Goal: Task Accomplishment & Management: Manage account settings

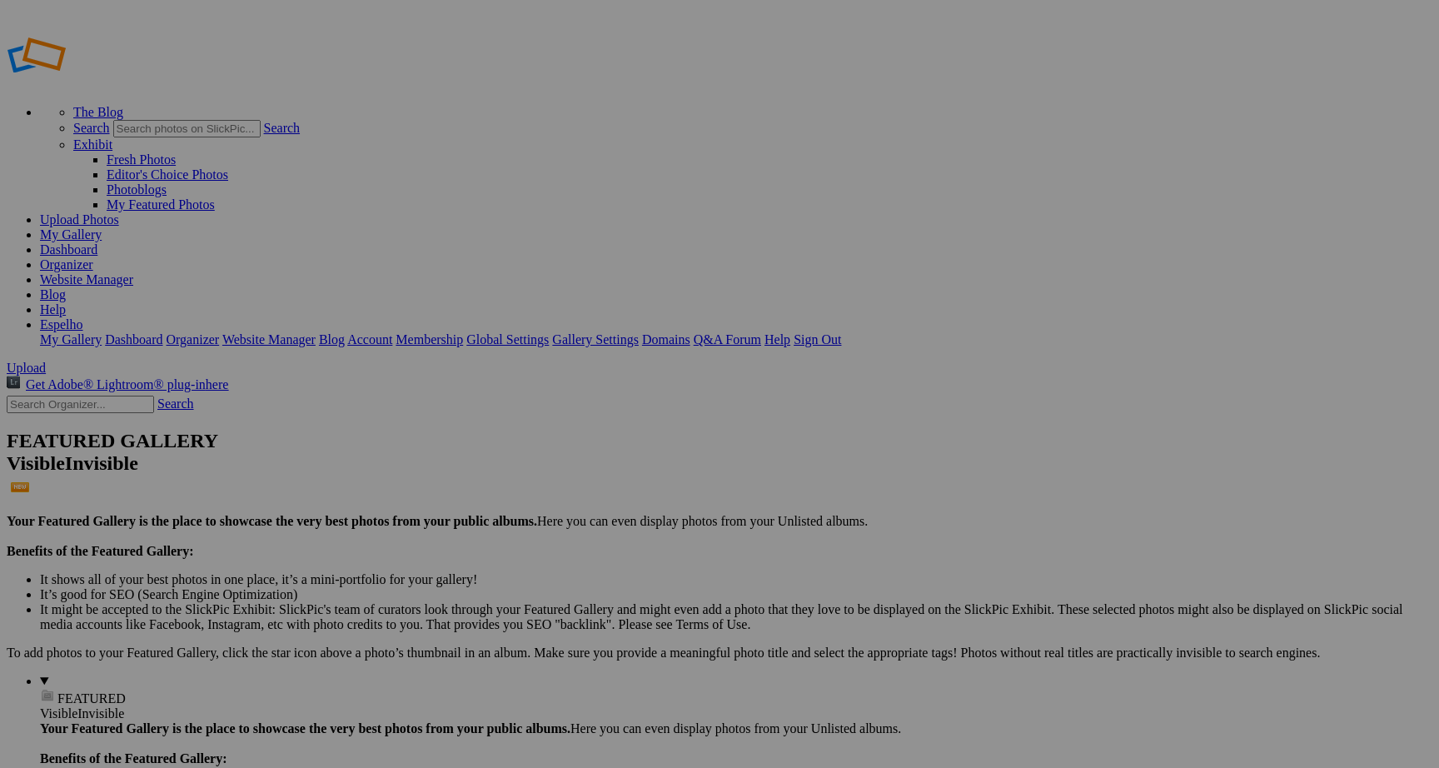
type input "C"
click at [602, 406] on input "Aldeia Museu José Franco" at bounding box center [590, 414] width 182 height 17
click at [663, 406] on input "Aldeia Museu José Franco" at bounding box center [590, 414] width 182 height 17
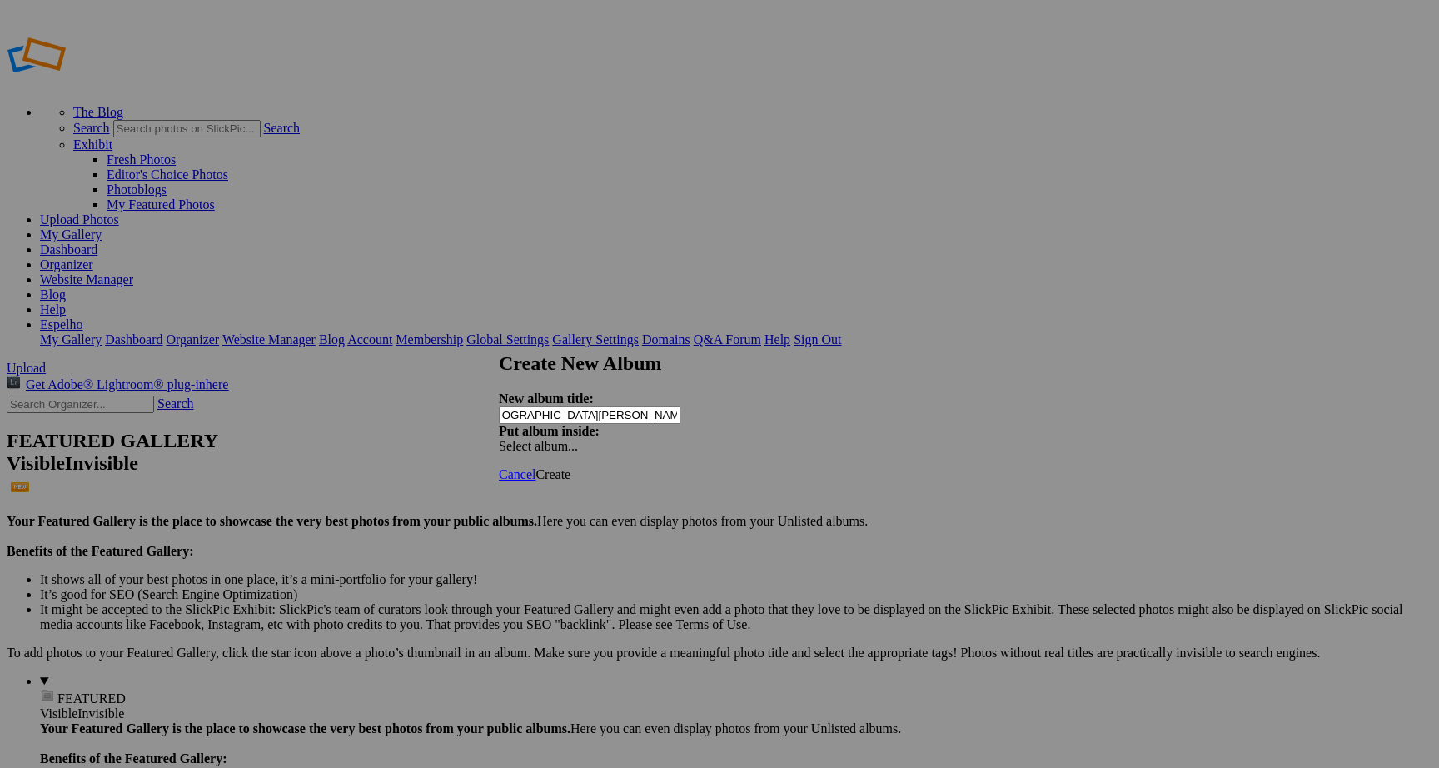
scroll to position [0, 59]
type input "Aldeia Museu José Franco (Casinha do Alfaiate) 051025"
click at [570, 467] on span "Create" at bounding box center [552, 474] width 35 height 14
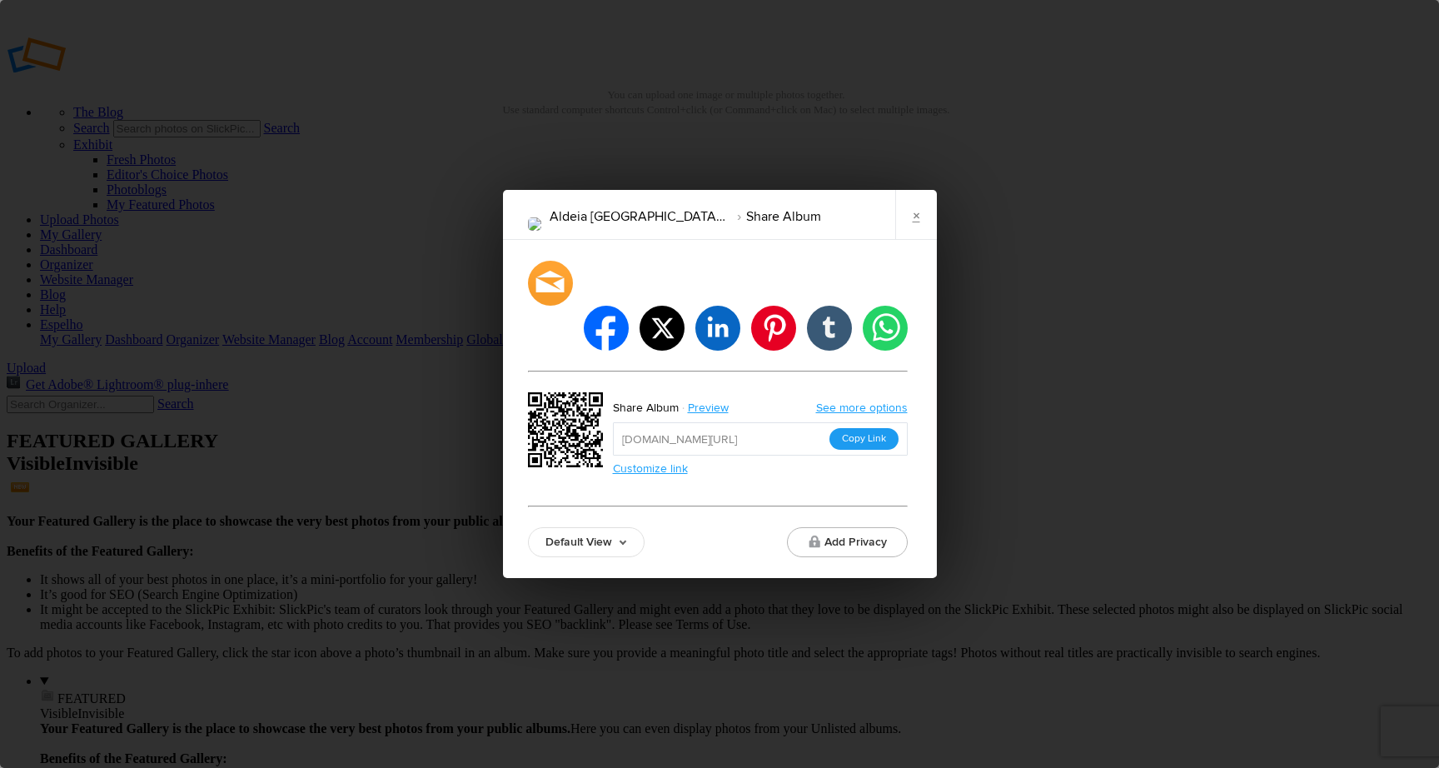
click at [855, 428] on button "Copy Link" at bounding box center [863, 439] width 69 height 22
click at [916, 238] on link "×" at bounding box center [916, 215] width 42 height 50
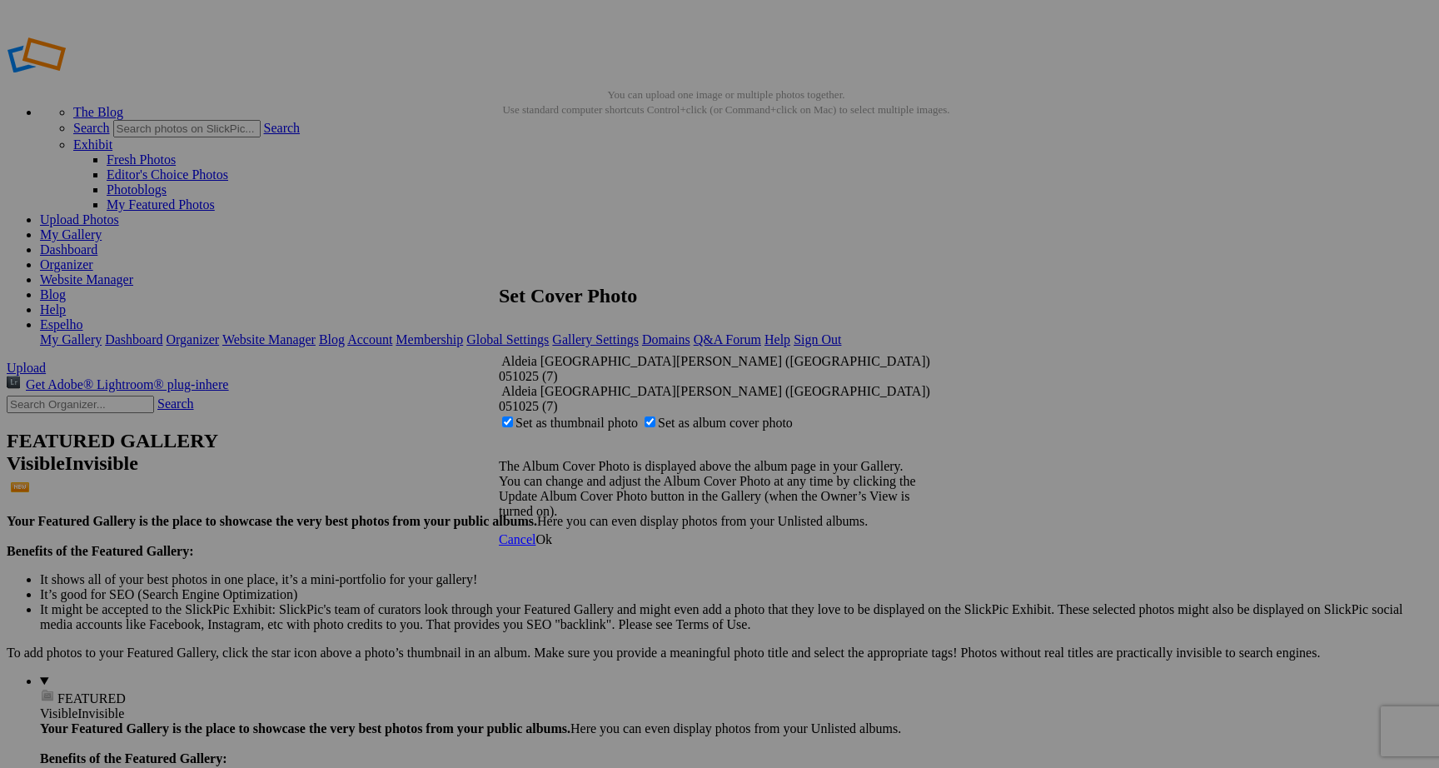
click at [552, 532] on span "Ok" at bounding box center [543, 539] width 17 height 14
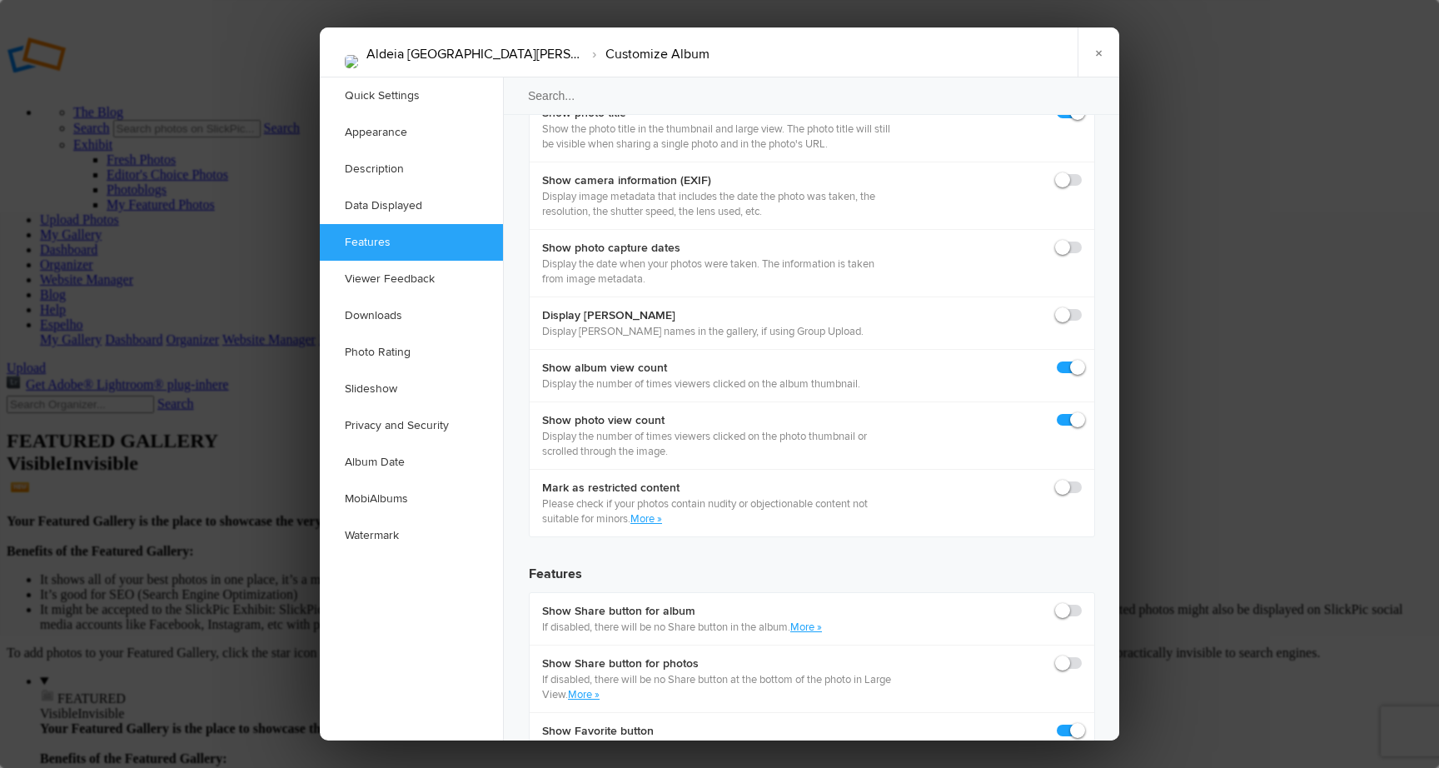
scroll to position [2379, 0]
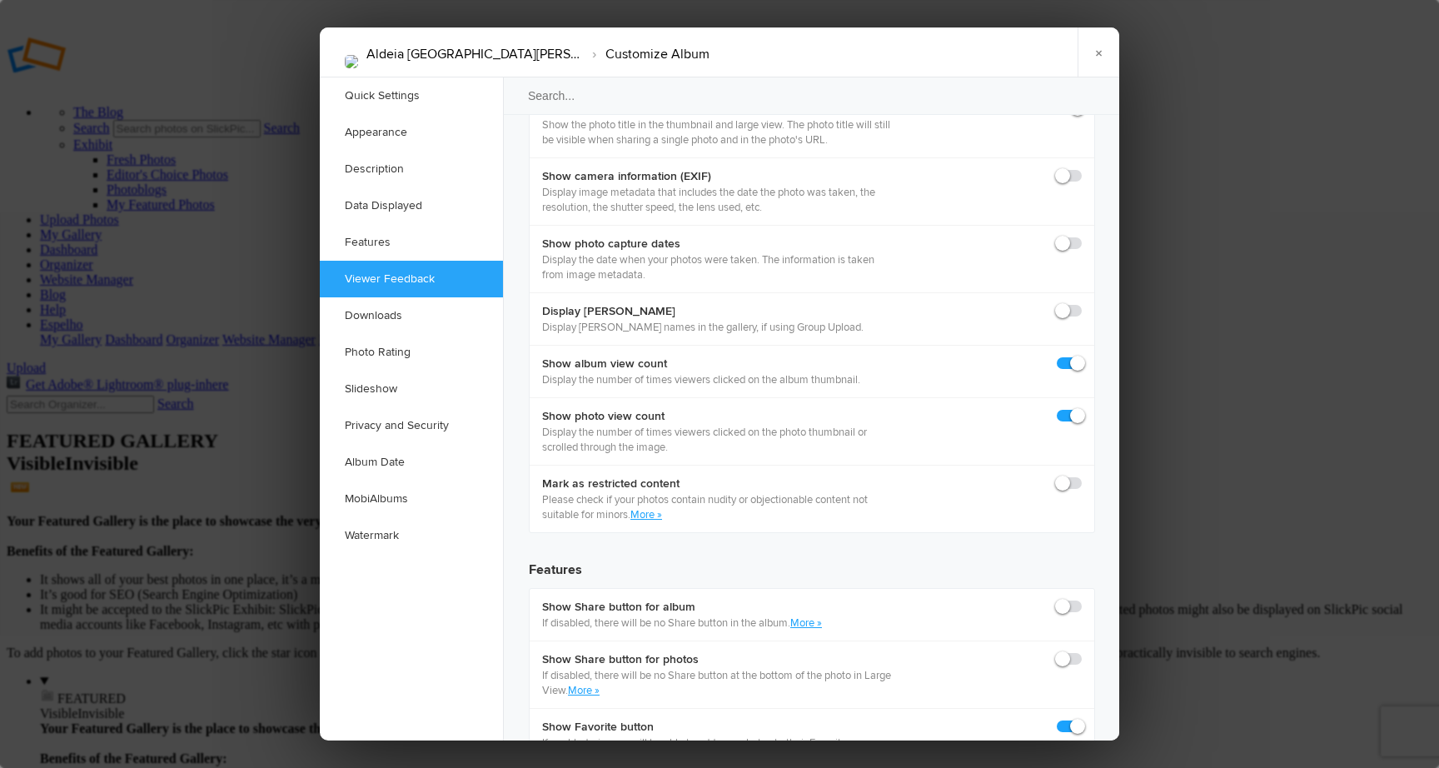
checkbox input "true"
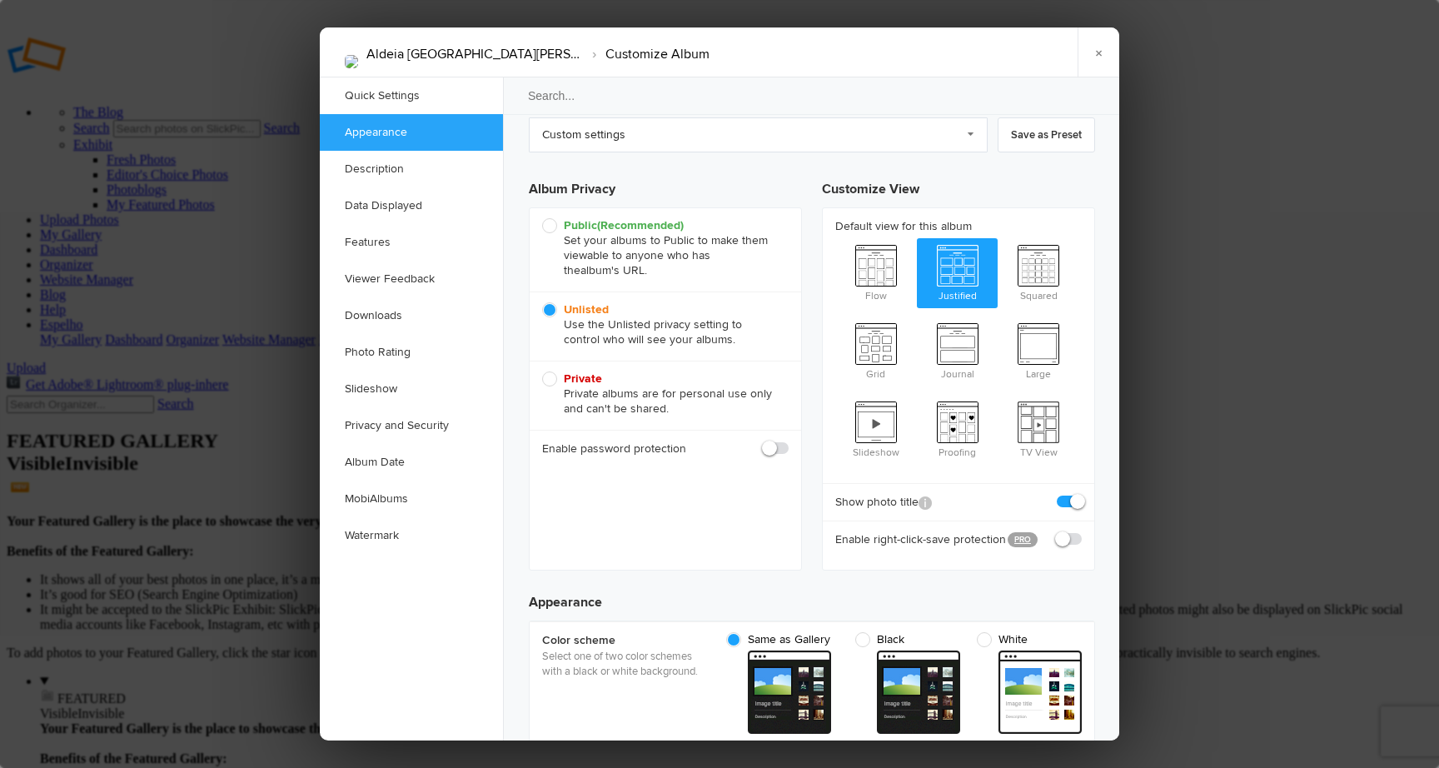
scroll to position [0, 0]
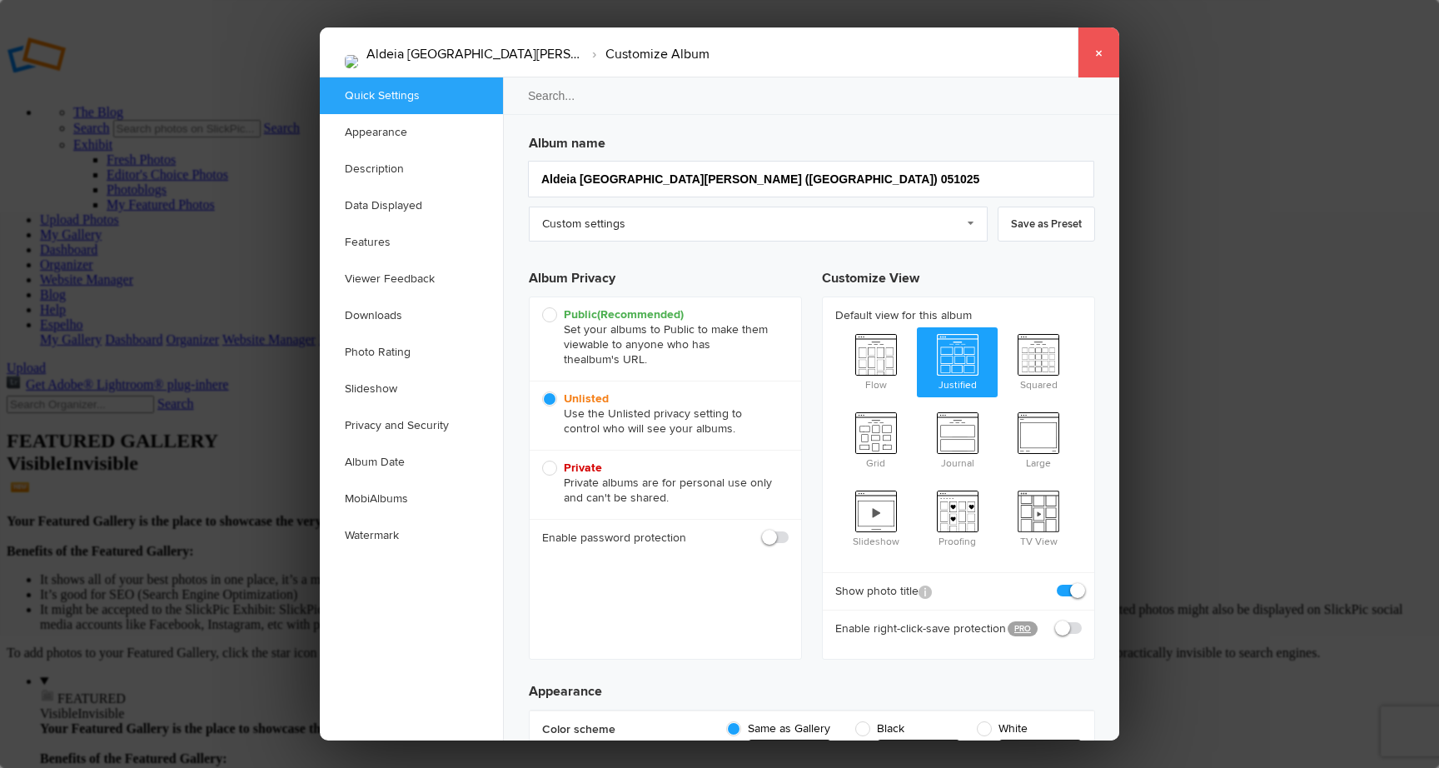
click at [1102, 52] on link "×" at bounding box center [1099, 52] width 42 height 50
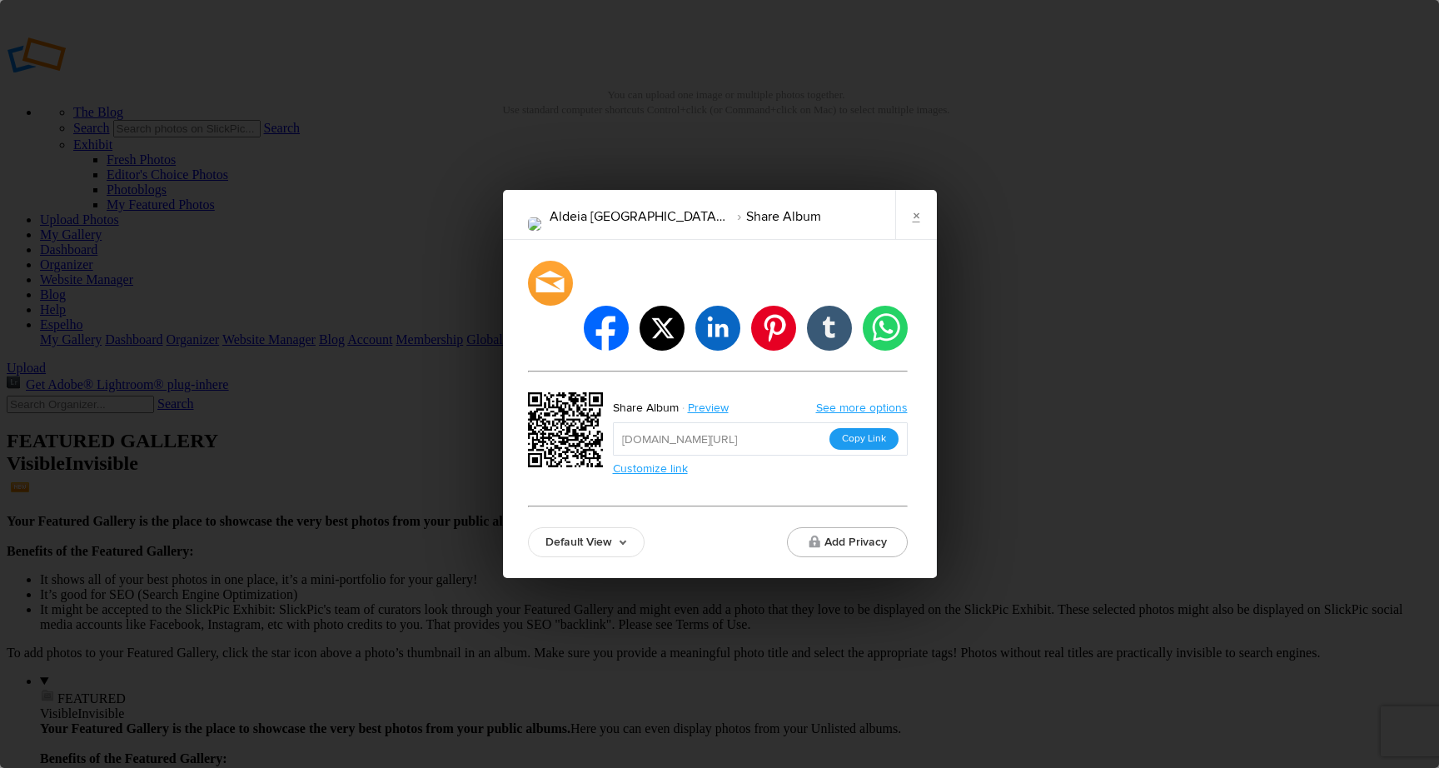
click at [860, 428] on button "Copy Link" at bounding box center [863, 439] width 69 height 22
click at [925, 240] on link "×" at bounding box center [916, 215] width 42 height 50
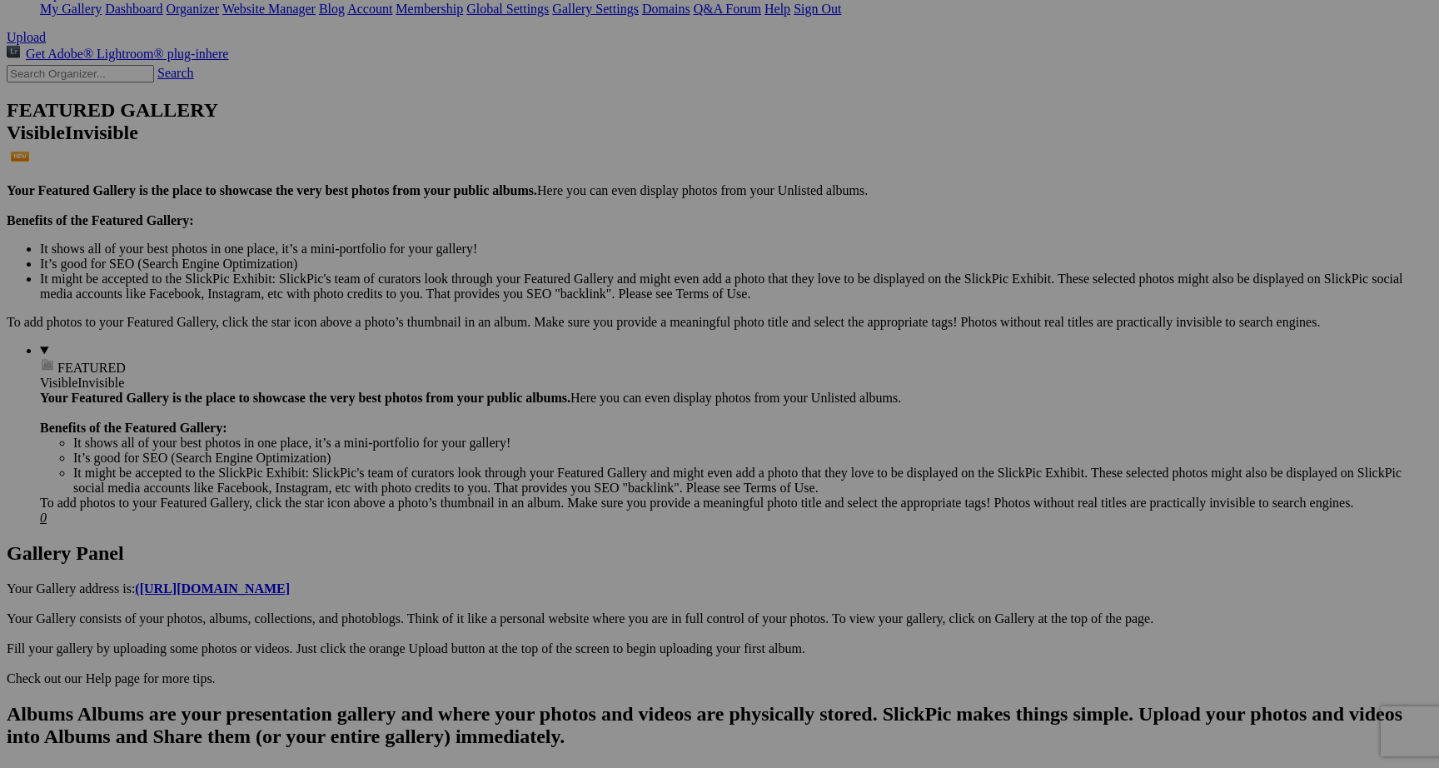
scroll to position [341, 0]
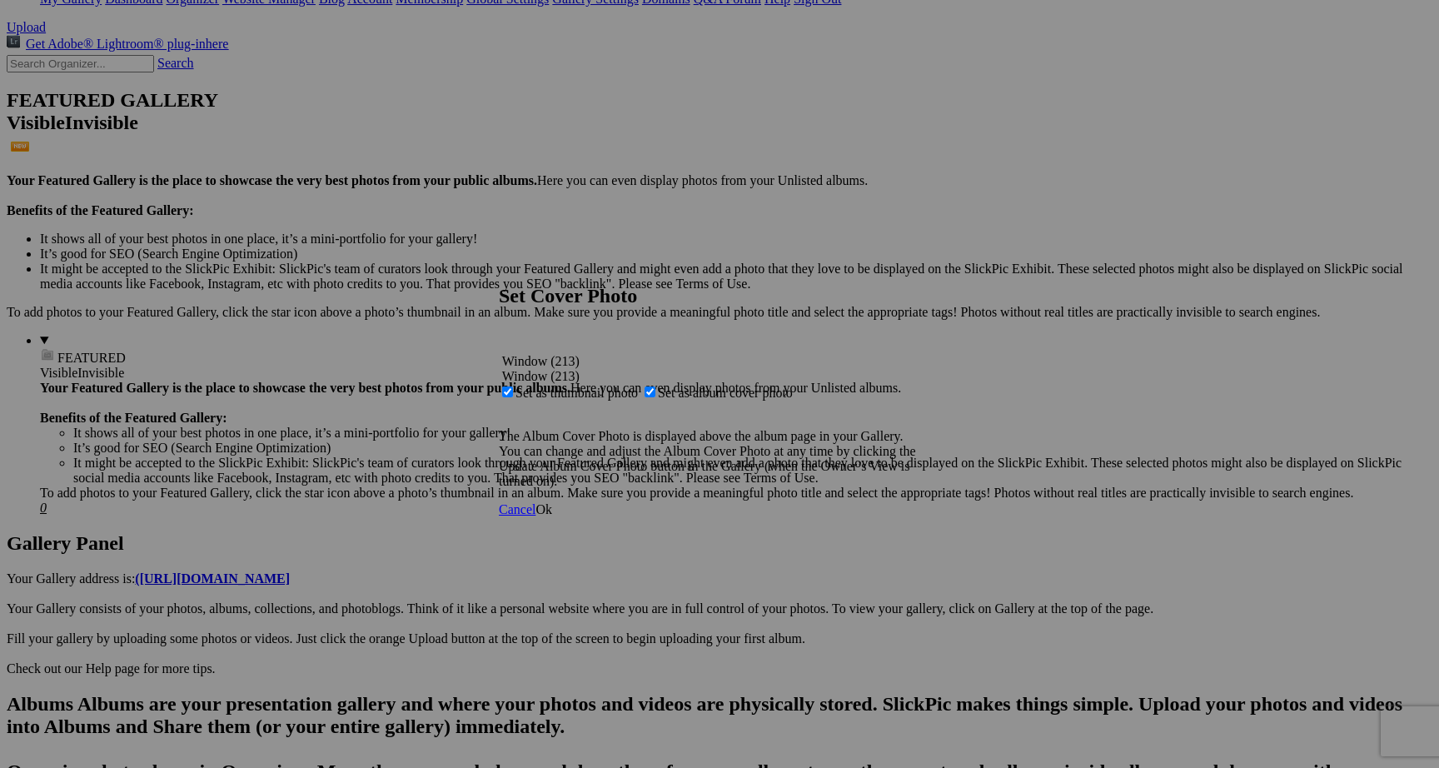
click at [552, 516] on span "Ok" at bounding box center [543, 509] width 17 height 14
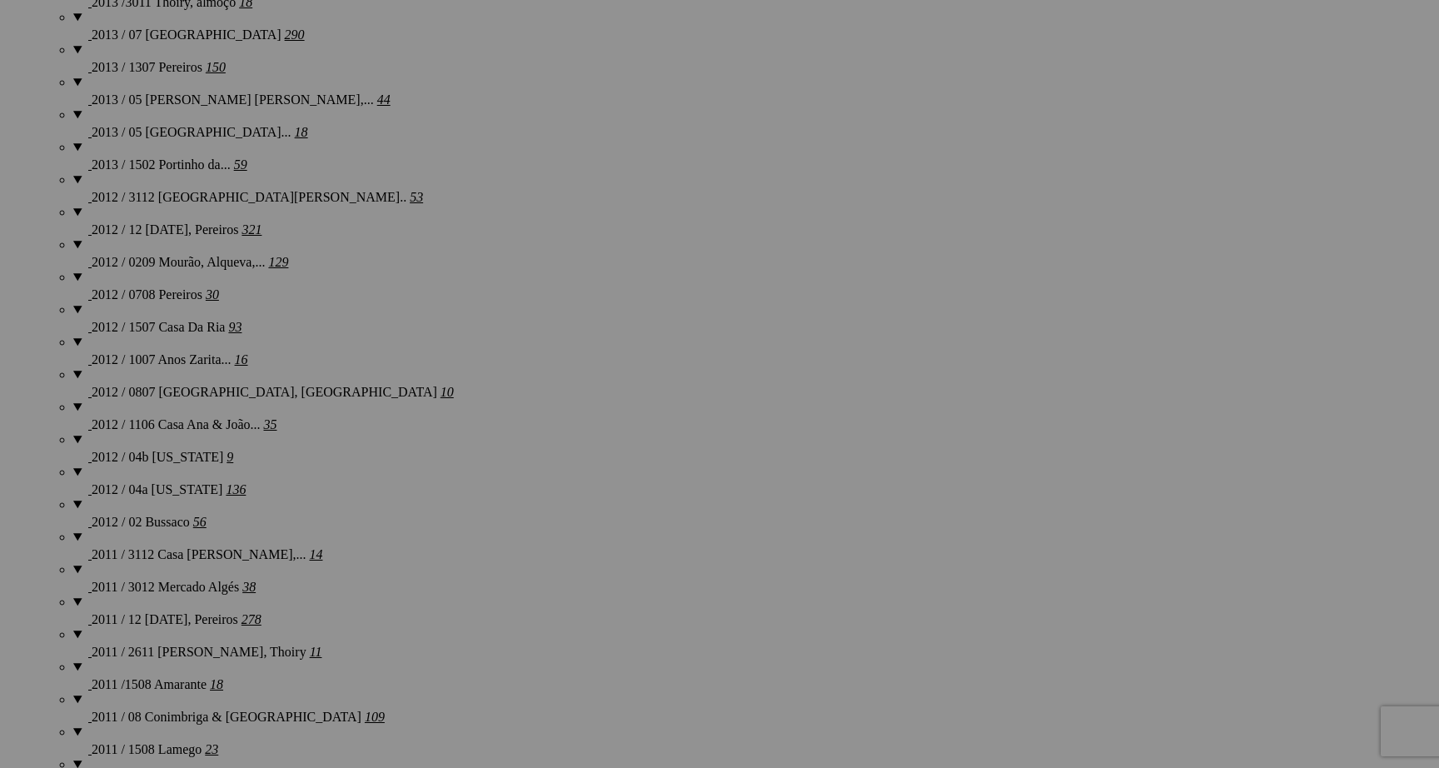
scroll to position [4282, 0]
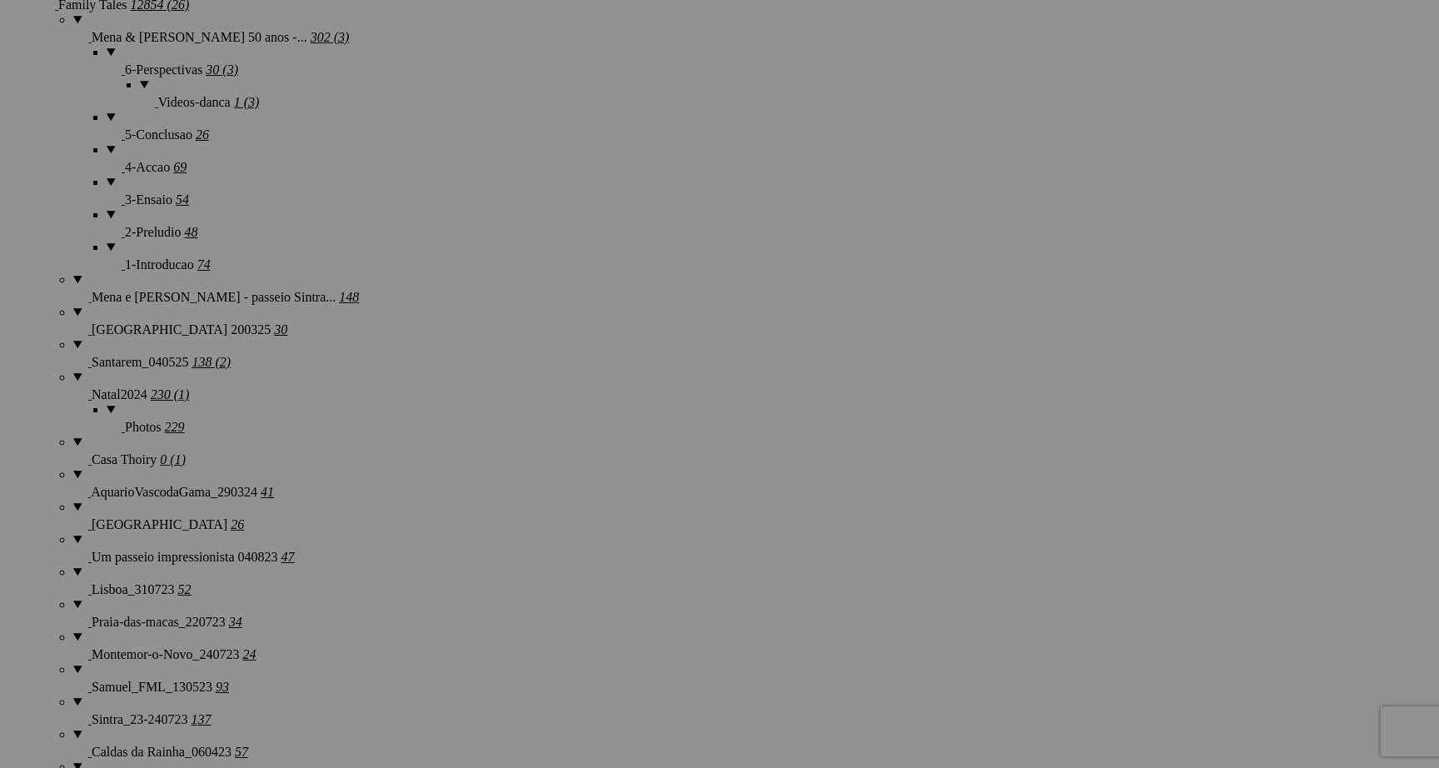
scroll to position [1626, 0]
